Goal: Find contact information: Obtain details needed to contact an individual or organization

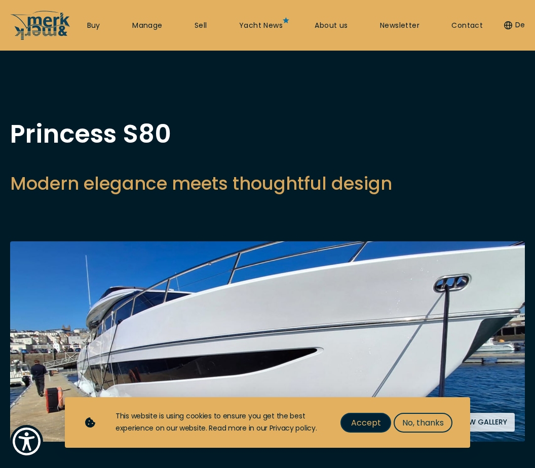
click at [375, 424] on span "Accept" at bounding box center [366, 423] width 30 height 13
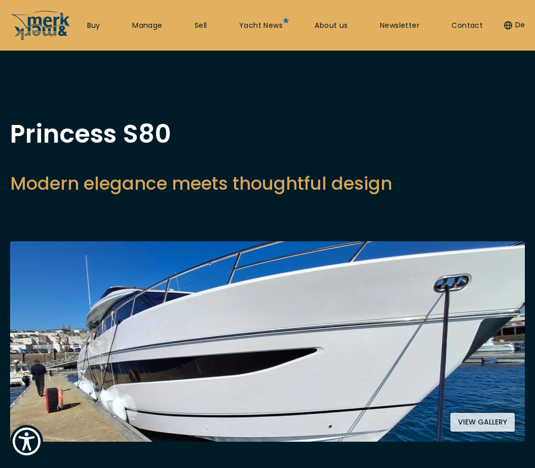
click at [485, 420] on button "View gallery" at bounding box center [482, 422] width 64 height 19
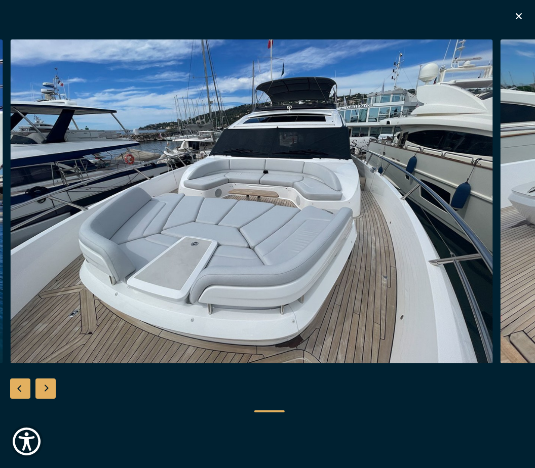
click at [446, 286] on img "button" at bounding box center [251, 201] width 482 height 324
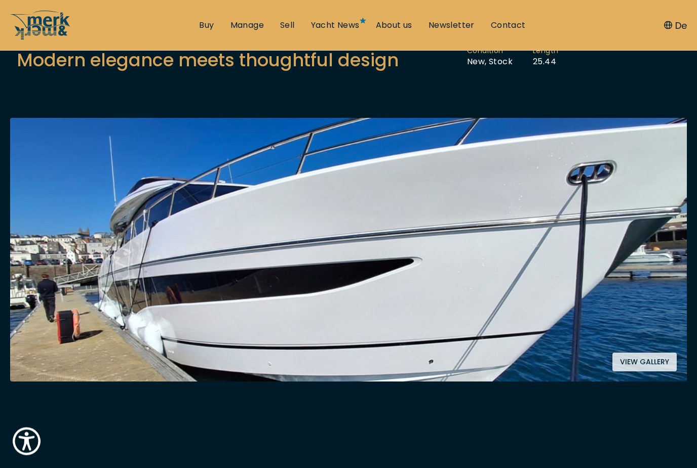
scroll to position [125, 0]
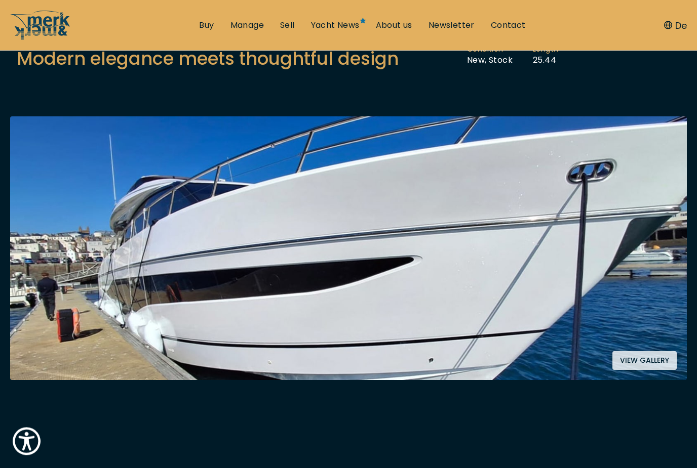
click at [645, 357] on button "View gallery" at bounding box center [644, 361] width 64 height 19
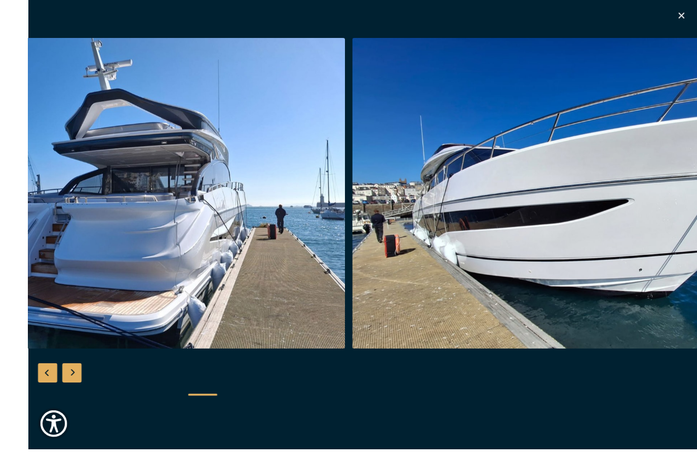
scroll to position [98, 0]
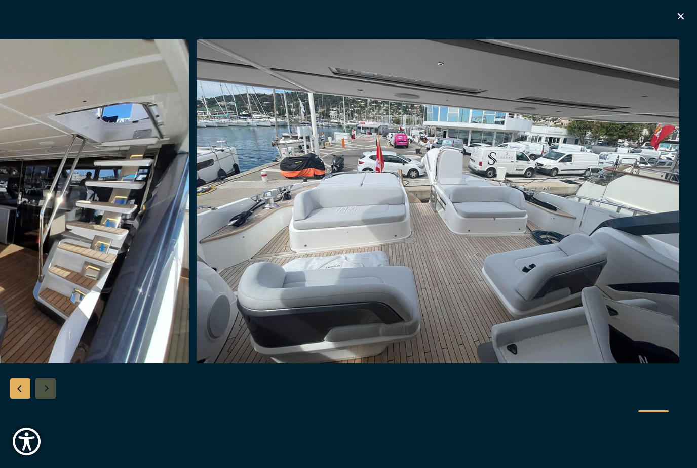
click at [48, 406] on div at bounding box center [348, 234] width 697 height 390
click at [23, 399] on div "Previous slide" at bounding box center [20, 389] width 20 height 20
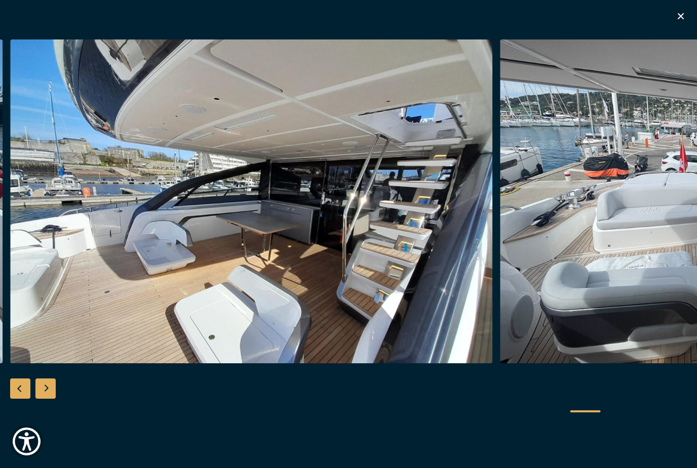
click at [682, 22] on button "button" at bounding box center [680, 17] width 12 height 15
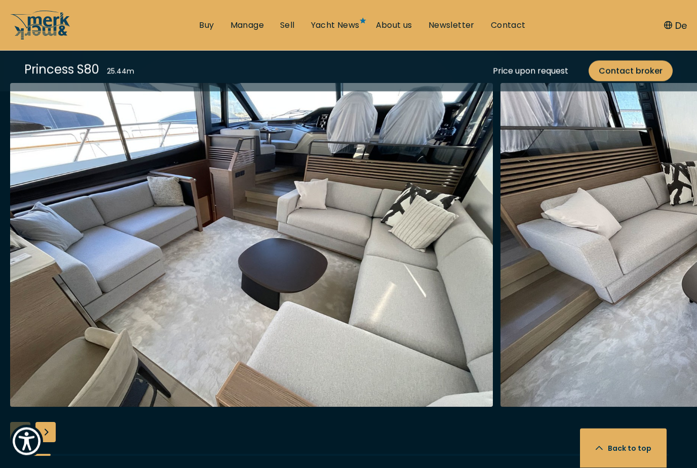
scroll to position [1868, 0]
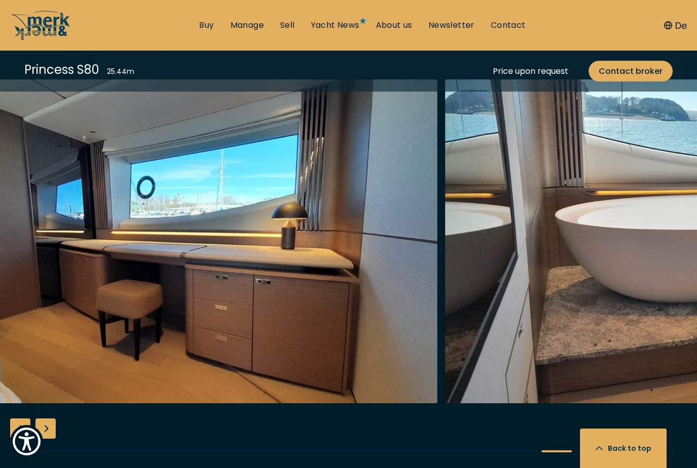
click at [600, 318] on img "Merk&Merk" at bounding box center [685, 241] width 482 height 324
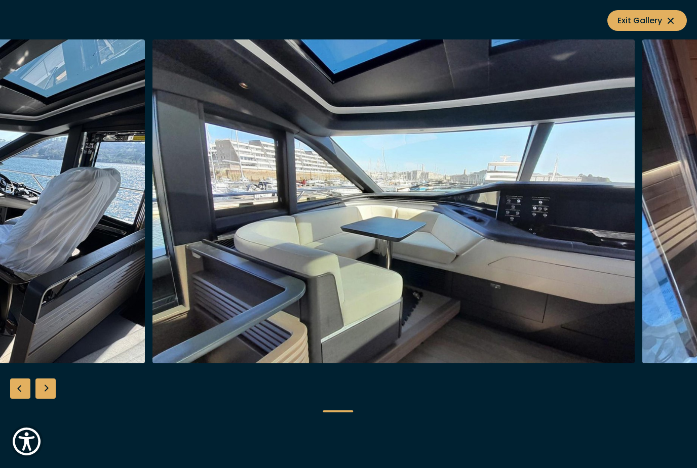
click at [580, 307] on img "button" at bounding box center [393, 201] width 482 height 324
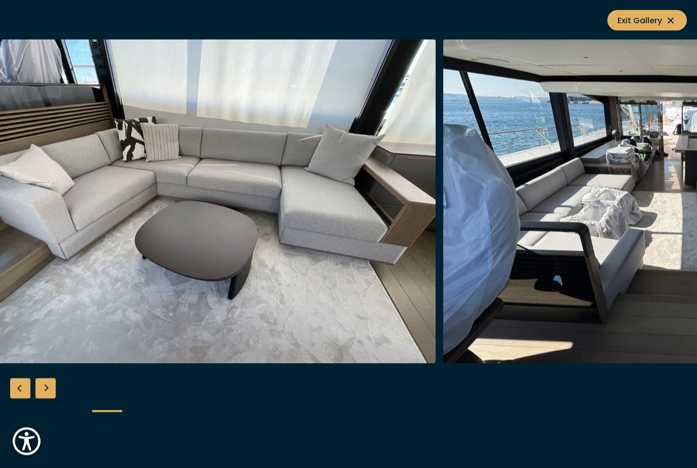
click at [678, 20] on button "Exit Gallery" at bounding box center [646, 20] width 79 height 21
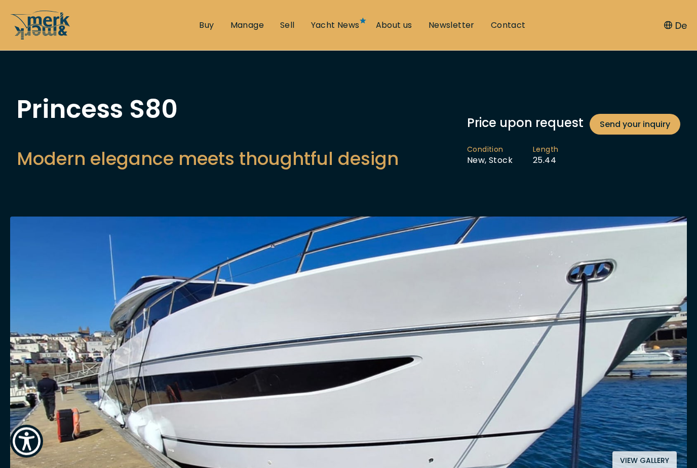
scroll to position [0, 0]
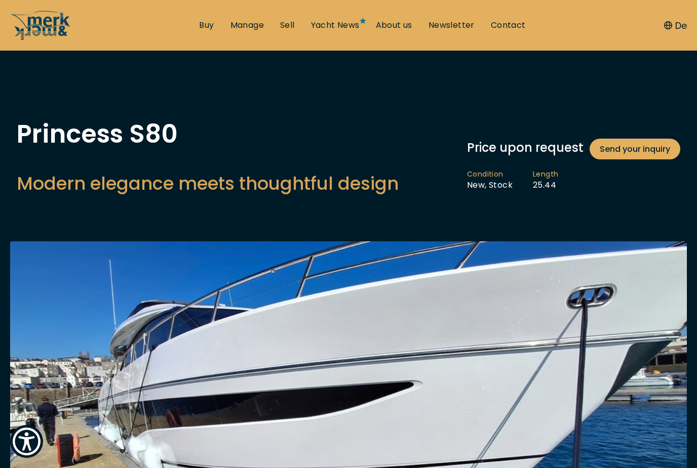
click at [511, 24] on link "Contact" at bounding box center [508, 25] width 35 height 11
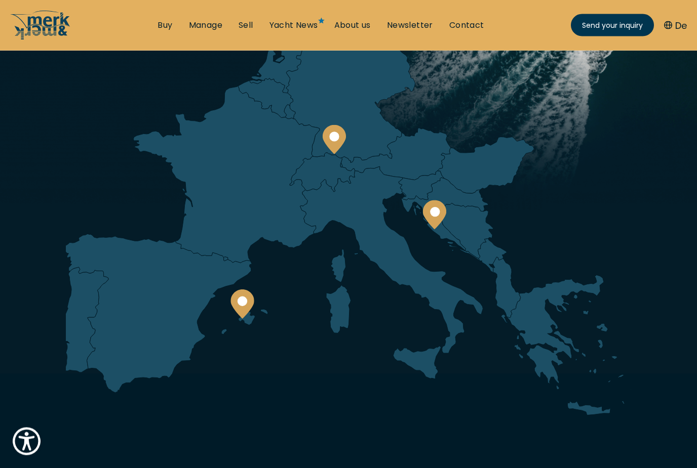
scroll to position [131, 0]
click at [336, 139] on circle at bounding box center [334, 137] width 10 height 10
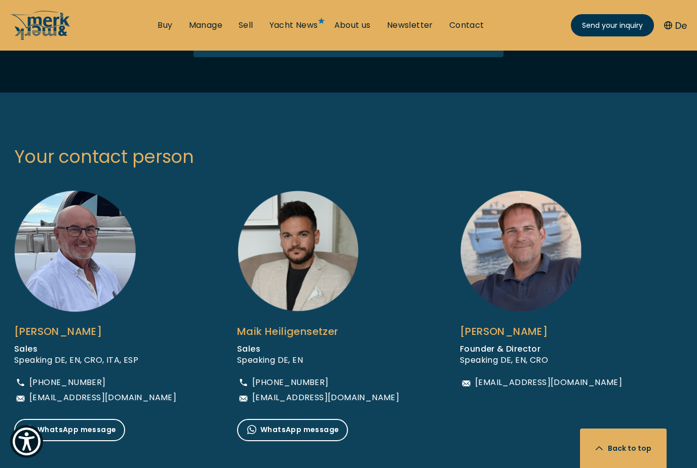
scroll to position [581, 0]
click at [64, 269] on img at bounding box center [74, 251] width 121 height 122
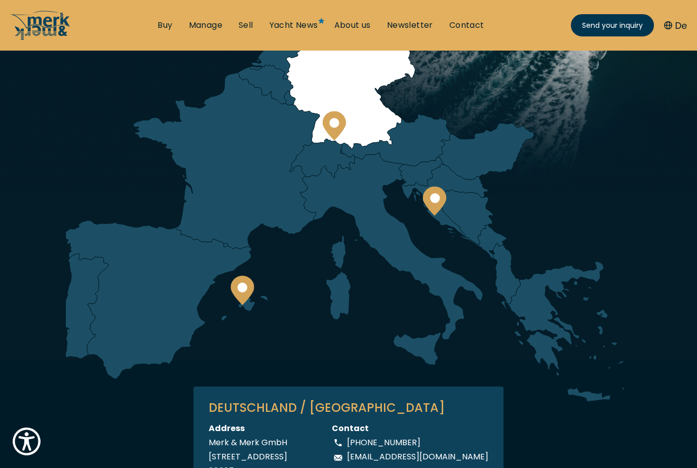
scroll to position [0, 0]
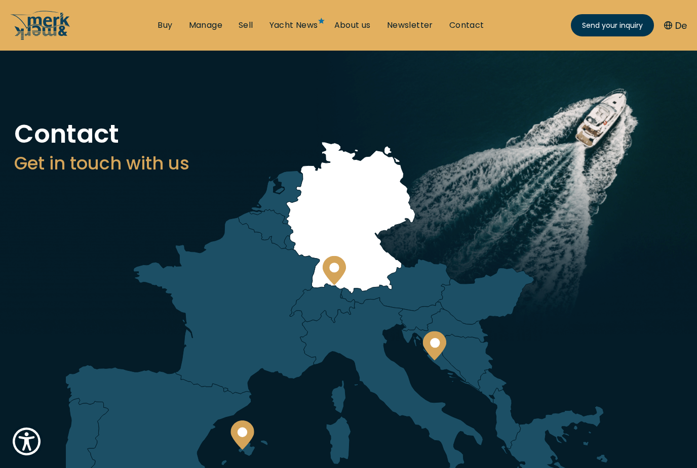
click at [243, 433] on circle at bounding box center [242, 433] width 10 height 10
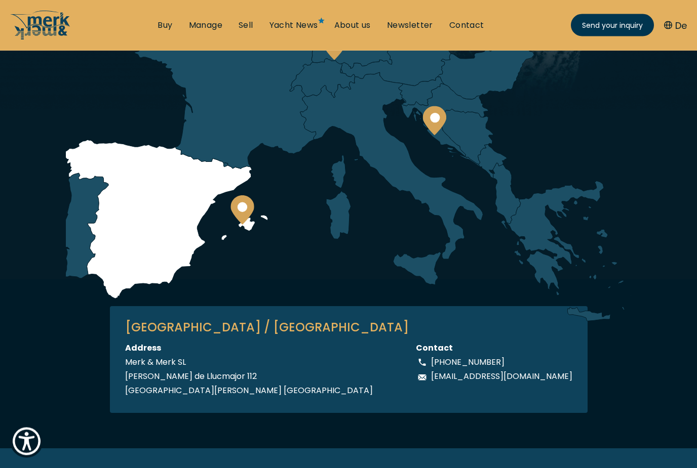
scroll to position [217, 0]
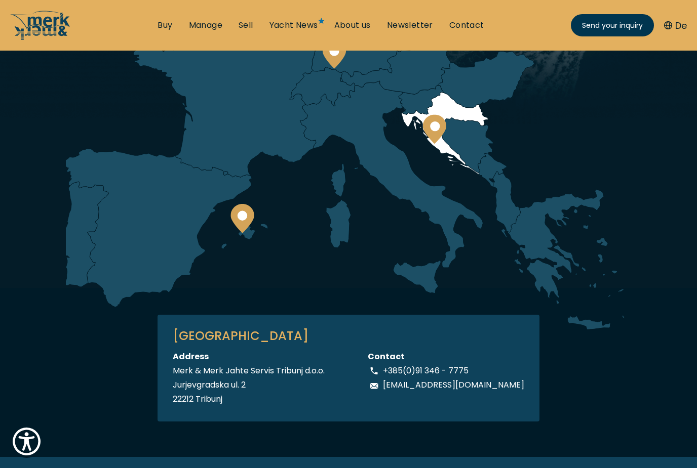
click at [441, 126] on icon at bounding box center [435, 128] width 24 height 29
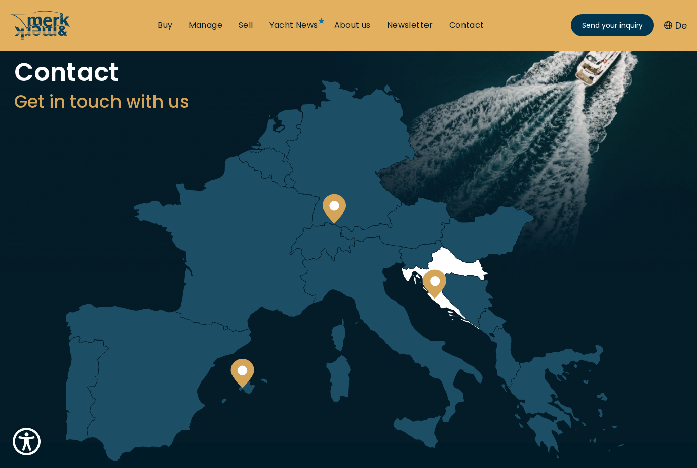
scroll to position [0, 0]
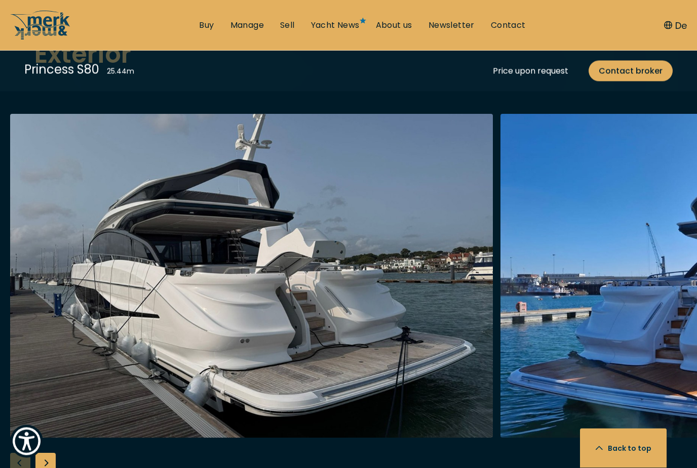
scroll to position [1296, 0]
